Goal: Transaction & Acquisition: Purchase product/service

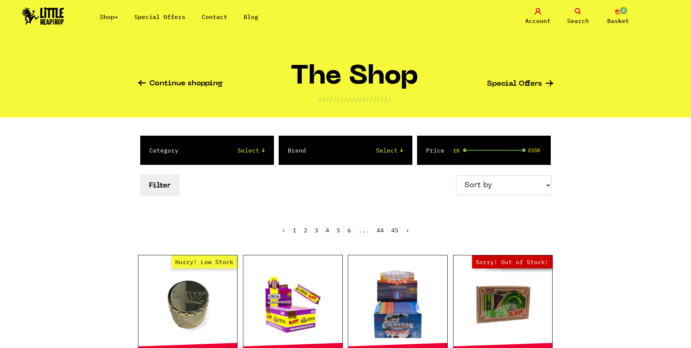
click at [246, 148] on select "Select 2 Piece 3 Piece 4 Piece 420/710 LIFE Acrylic Bongs Ashtrays Backwoods Ba…" at bounding box center [229, 150] width 72 height 9
select select "6"
click at [193, 146] on select "Select 2 Piece 3 Piece 4 Piece 420/710 LIFE Acrylic Bongs Ashtrays Backwoods Ba…" at bounding box center [229, 150] width 72 height 9
click at [575, 12] on icon at bounding box center [578, 11] width 7 height 7
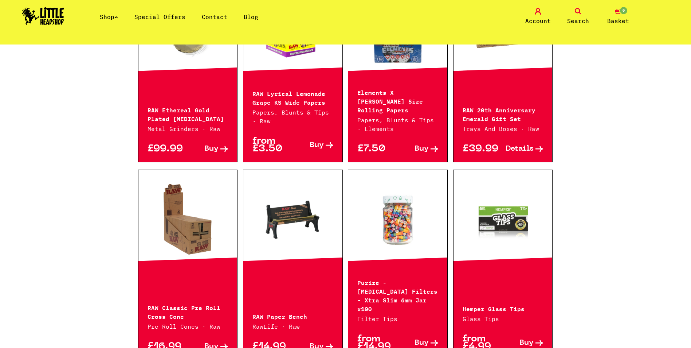
scroll to position [304, 0]
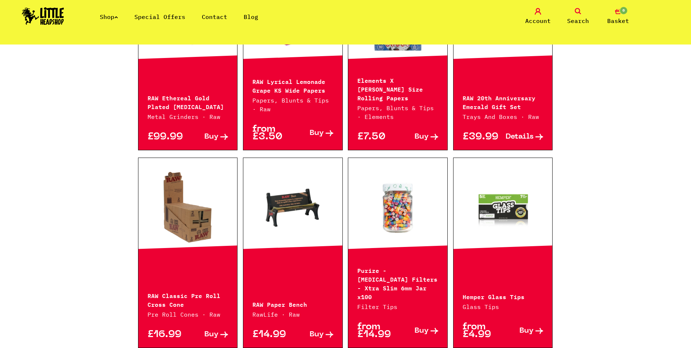
click at [576, 12] on icon at bounding box center [578, 11] width 7 height 7
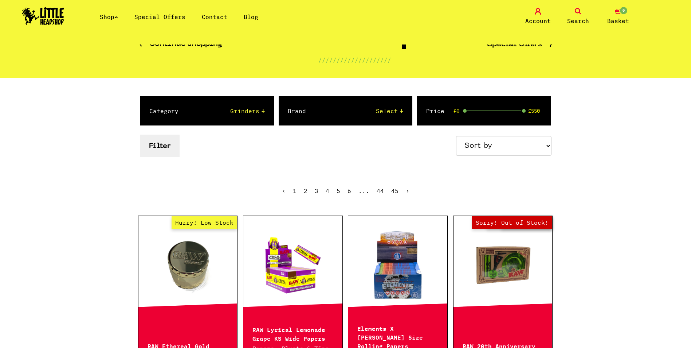
scroll to position [0, 0]
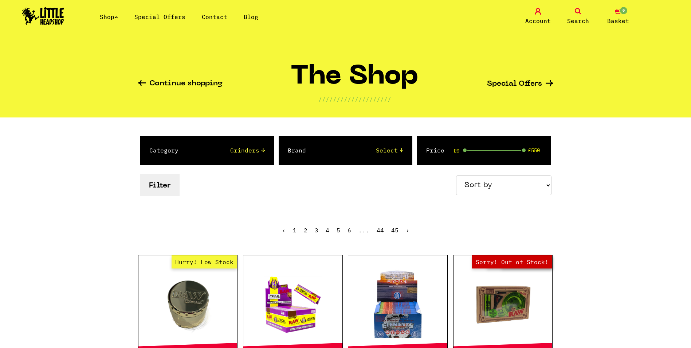
click at [577, 14] on icon at bounding box center [578, 11] width 7 height 7
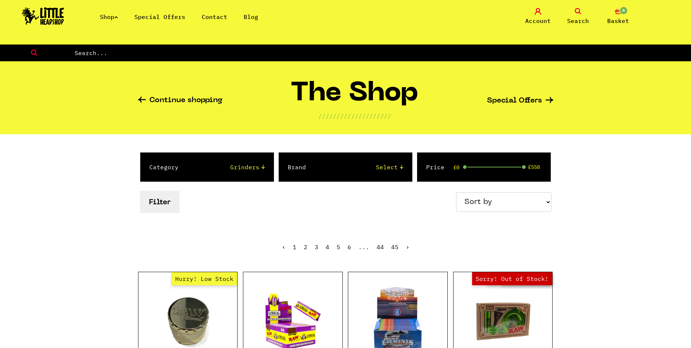
click at [159, 54] on input "text" at bounding box center [382, 52] width 617 height 9
type input "metal grinders"
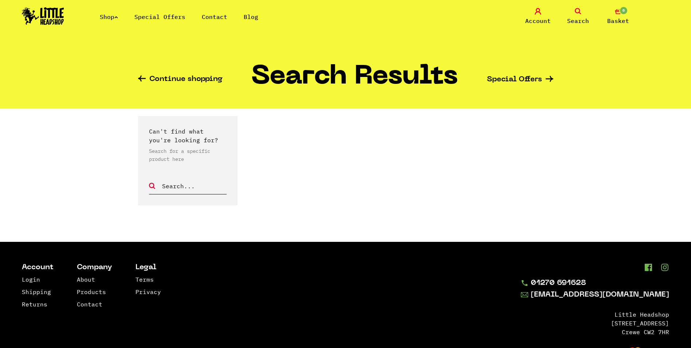
click at [112, 17] on link "Shop" at bounding box center [109, 16] width 18 height 7
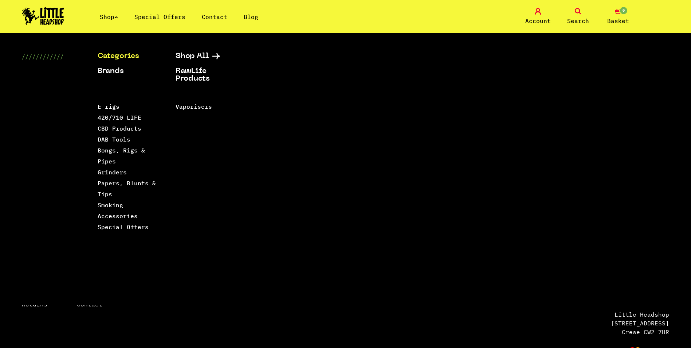
click at [116, 57] on link "Categories" at bounding box center [128, 56] width 60 height 8
click at [122, 58] on link "Categories" at bounding box center [128, 56] width 60 height 8
click at [125, 58] on link "Categories" at bounding box center [128, 56] width 60 height 8
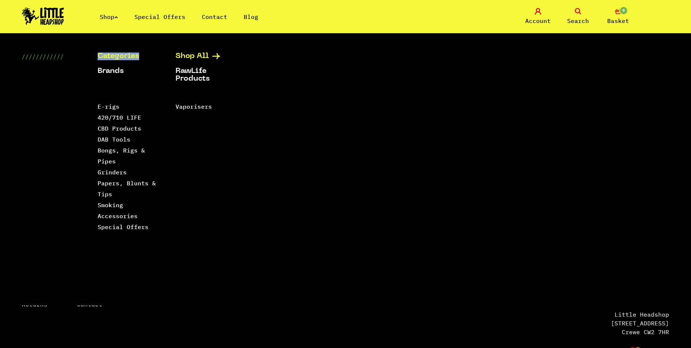
drag, startPoint x: 125, startPoint y: 58, endPoint x: 193, endPoint y: 57, distance: 67.8
click at [193, 57] on link "Shop All" at bounding box center [206, 56] width 60 height 8
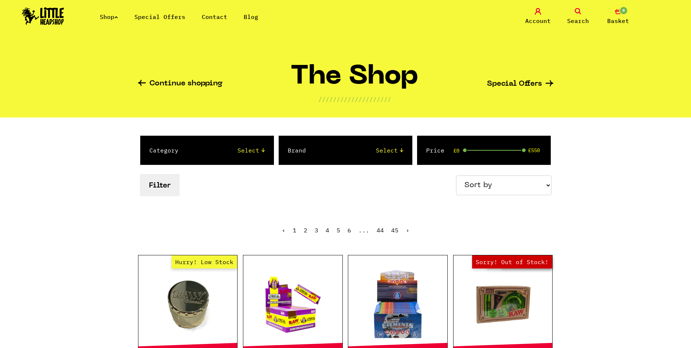
click at [577, 18] on span "Search" at bounding box center [578, 20] width 22 height 9
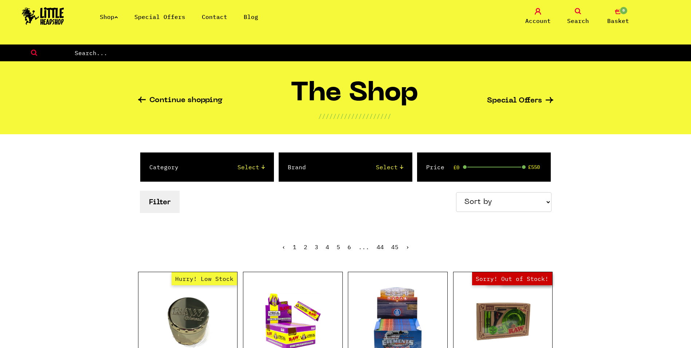
click at [286, 55] on input "text" at bounding box center [382, 52] width 617 height 9
type input "grinder"
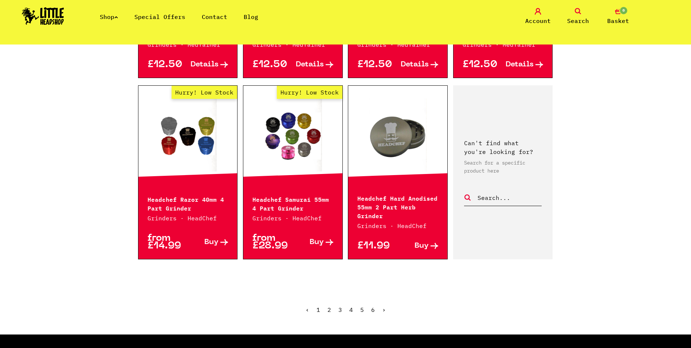
scroll to position [729, 0]
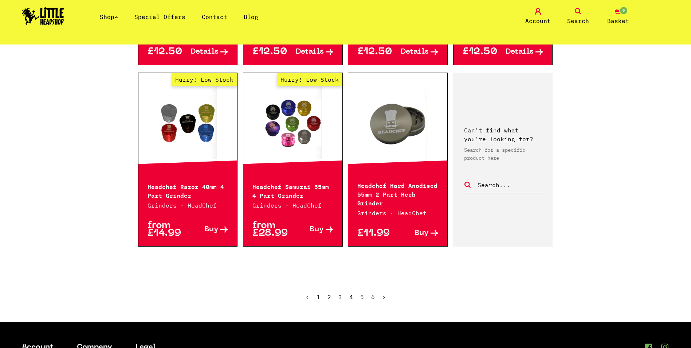
click at [328, 296] on link "2" at bounding box center [330, 296] width 4 height 7
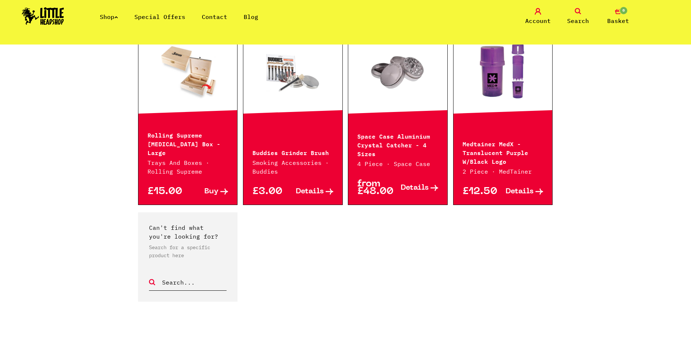
scroll to position [583, 0]
